Goal: Information Seeking & Learning: Learn about a topic

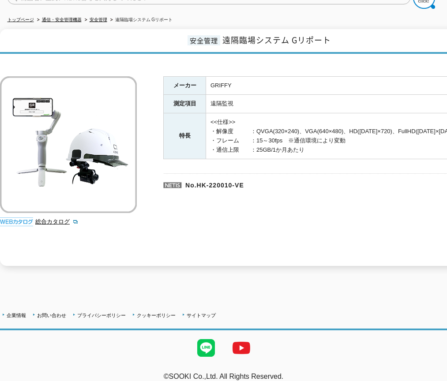
scroll to position [88, 0]
click at [53, 218] on link "総合カタログ" at bounding box center [56, 221] width 43 height 7
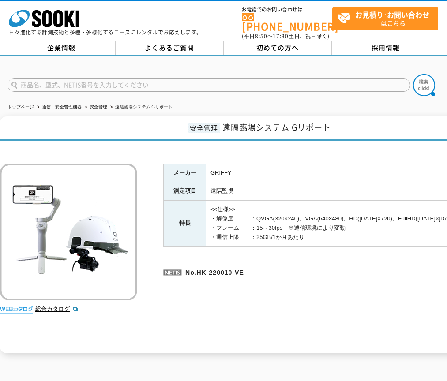
scroll to position [0, 0]
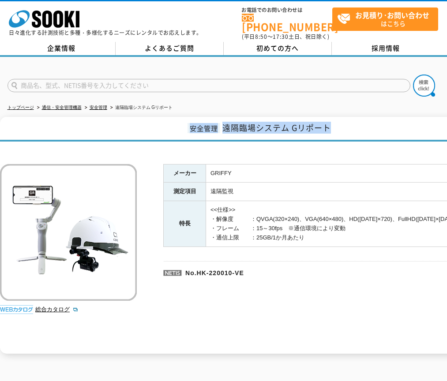
drag, startPoint x: 330, startPoint y: 123, endPoint x: 188, endPoint y: 131, distance: 142.3
click at [188, 131] on h1 "安全管理 遠隔臨場システム Gリポート" at bounding box center [258, 129] width 516 height 25
click at [253, 135] on h1 "安全管理 遠隔臨場システム Gリポート" at bounding box center [258, 129] width 516 height 25
drag, startPoint x: 330, startPoint y: 123, endPoint x: 191, endPoint y: 130, distance: 139.6
click at [190, 128] on h1 "安全管理 遠隔臨場システム Gリポート" at bounding box center [258, 129] width 516 height 25
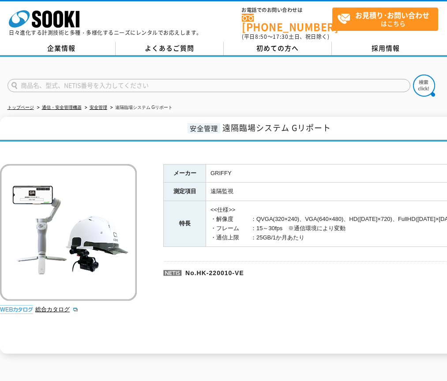
click at [223, 139] on div "安全管理 遠隔臨場システム Gリポート 総合カタログ メーカー GRIFFY 測定項目 遠隔監視 特長 <<仕様>> ・解像度　　　：QVGA(320×240…" at bounding box center [258, 235] width 516 height 237
